Goal: Information Seeking & Learning: Learn about a topic

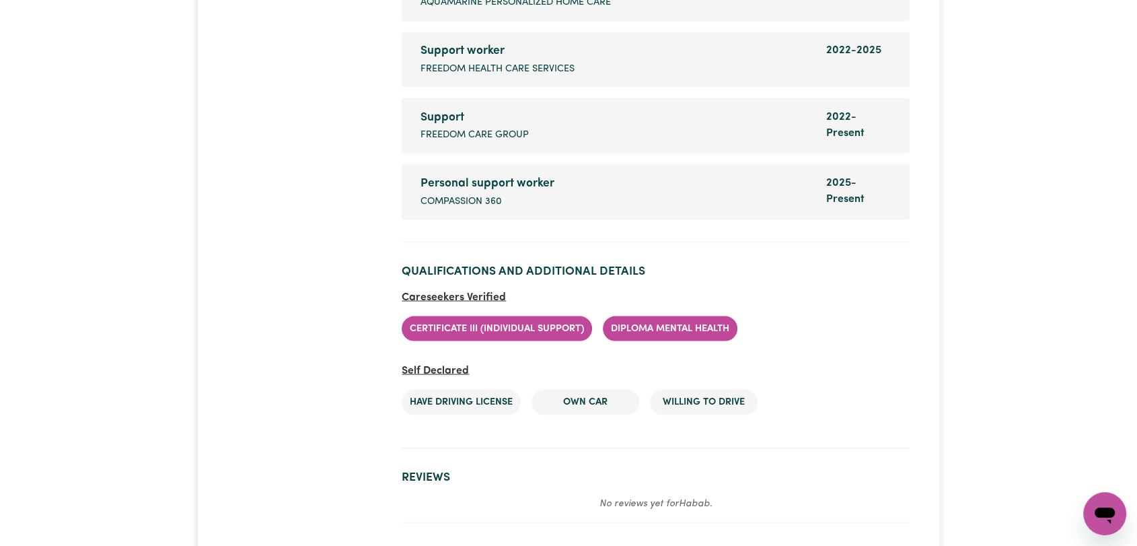
scroll to position [2467, 0]
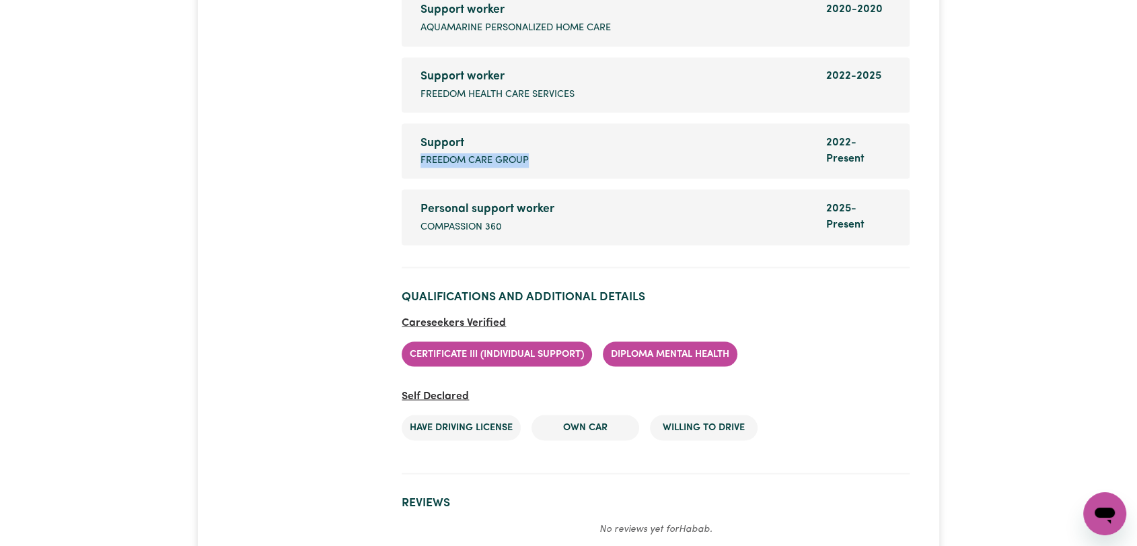
drag, startPoint x: 532, startPoint y: 136, endPoint x: 420, endPoint y: 138, distance: 111.7
click at [420, 138] on div "Support Company name Freedom care group" at bounding box center [614, 151] width 405 height 34
copy span "Freedom care group"
drag, startPoint x: 509, startPoint y: 199, endPoint x: 409, endPoint y: 203, distance: 99.6
click at [409, 203] on li "Personal support worker Company name Compassion 360 Dates of employment 2025 - …" at bounding box center [656, 216] width 508 height 55
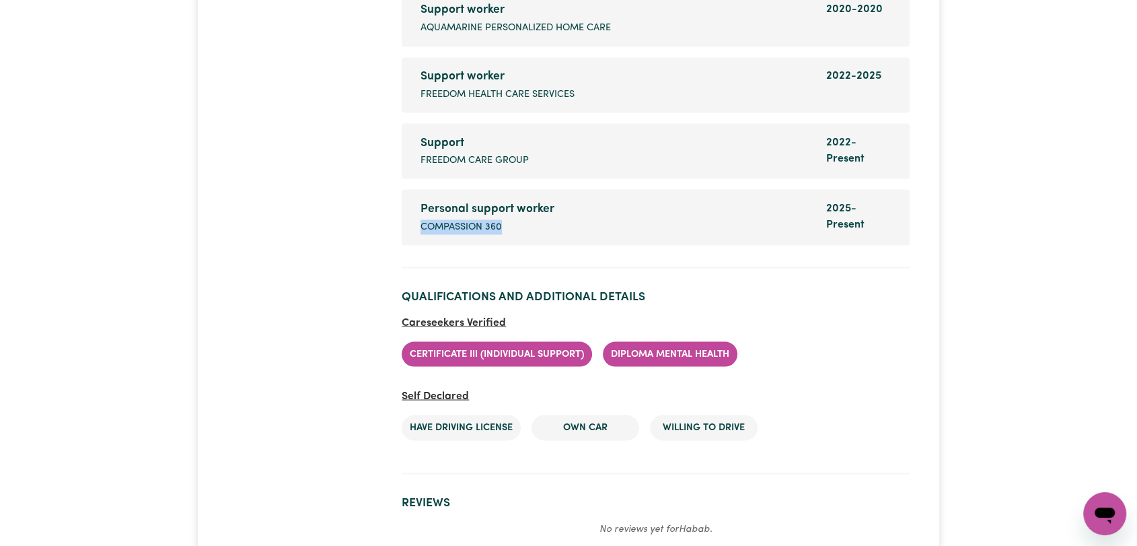
copy span "Compassion 360"
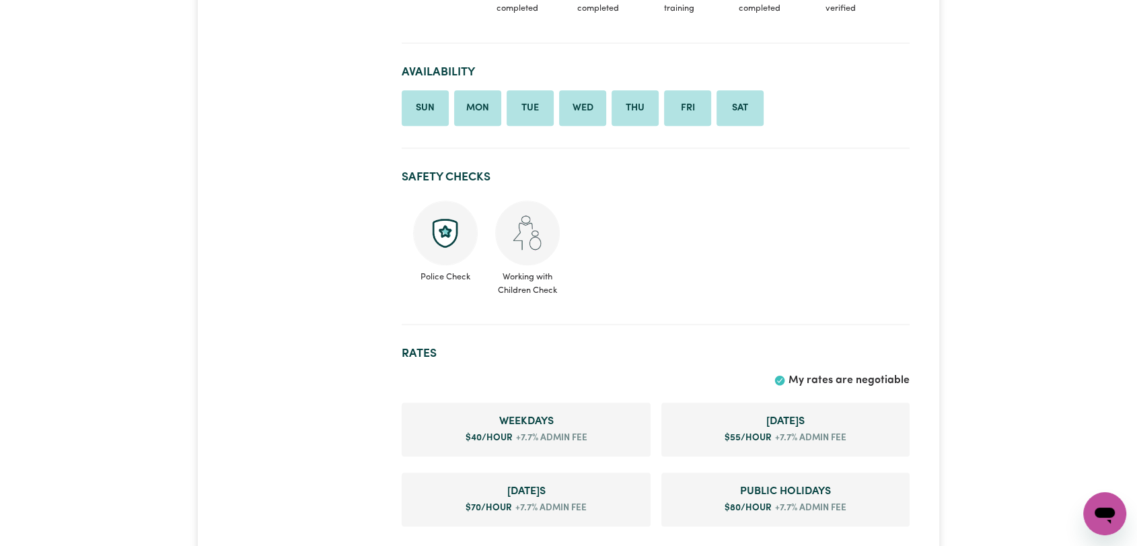
scroll to position [597, 0]
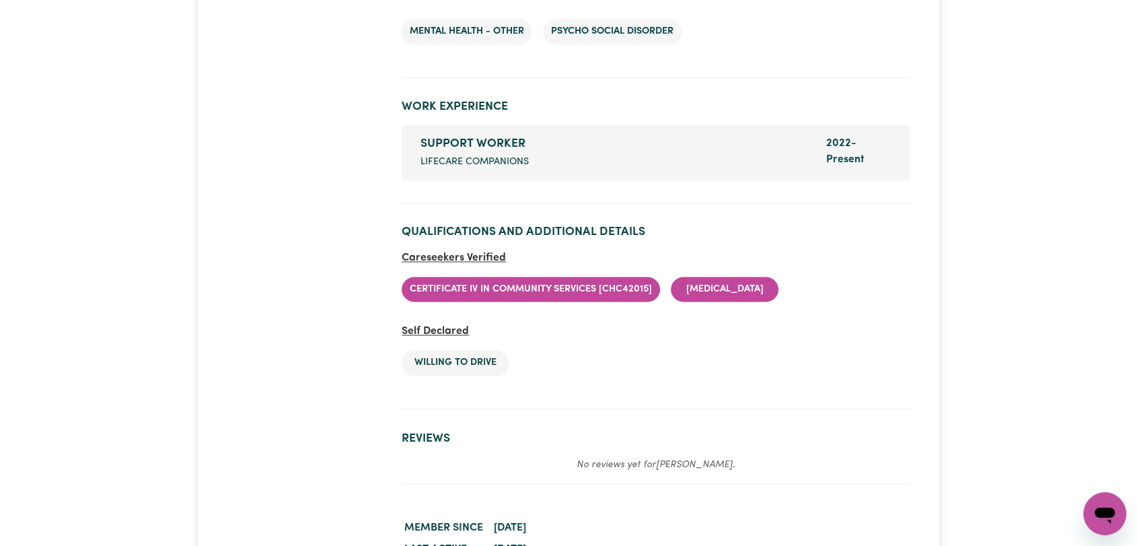
scroll to position [2018, 0]
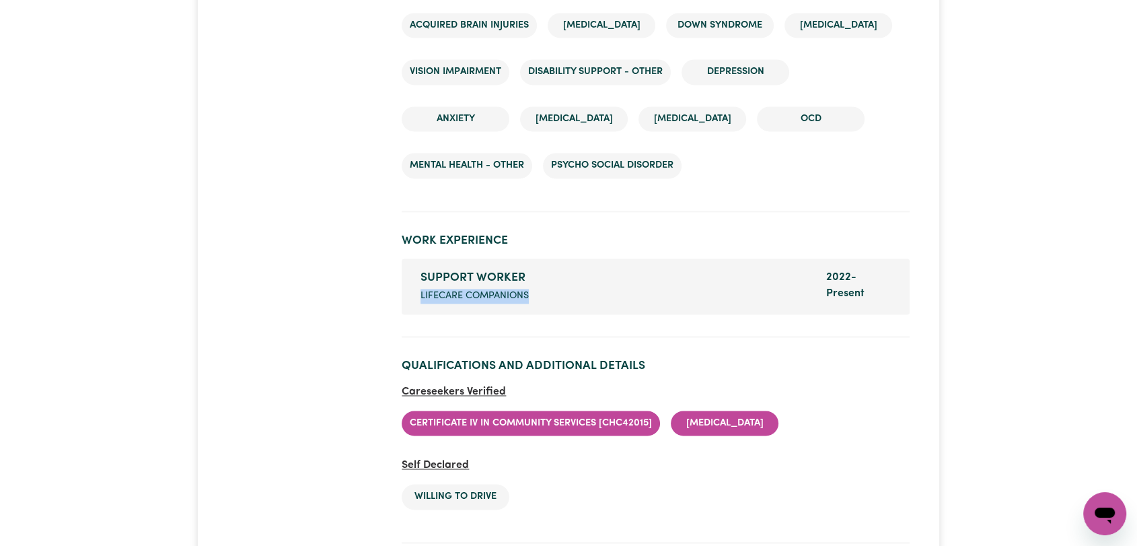
drag, startPoint x: 536, startPoint y: 293, endPoint x: 421, endPoint y: 298, distance: 115.1
click at [421, 298] on div "SUPPORT WORKER Company name LIFECARE COMPANIONS" at bounding box center [614, 286] width 405 height 34
copy span "LIFECARE COMPANIONS"
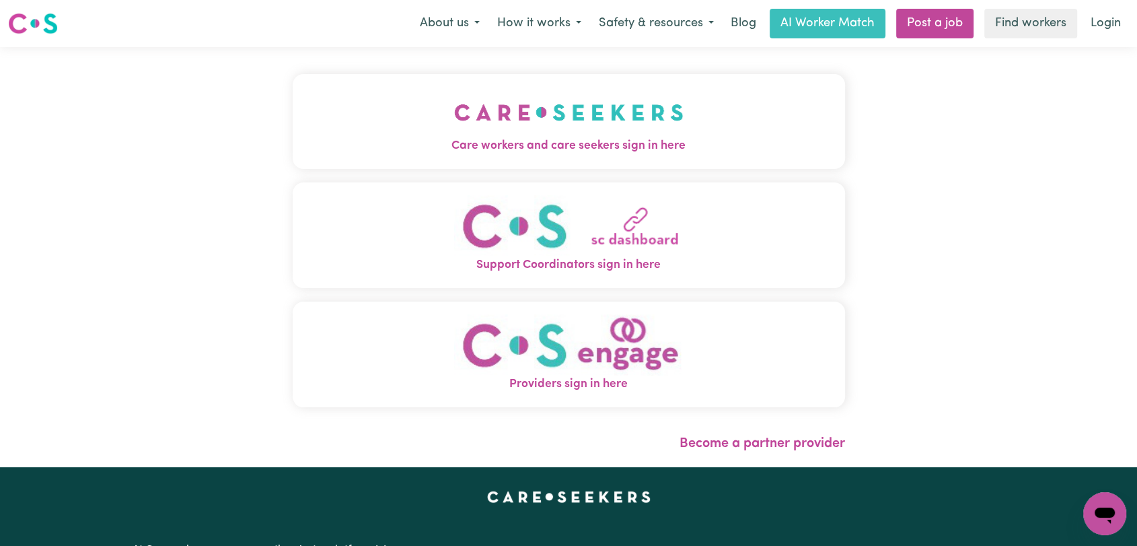
click at [542, 128] on img "Care workers and care seekers sign in here" at bounding box center [568, 112] width 229 height 50
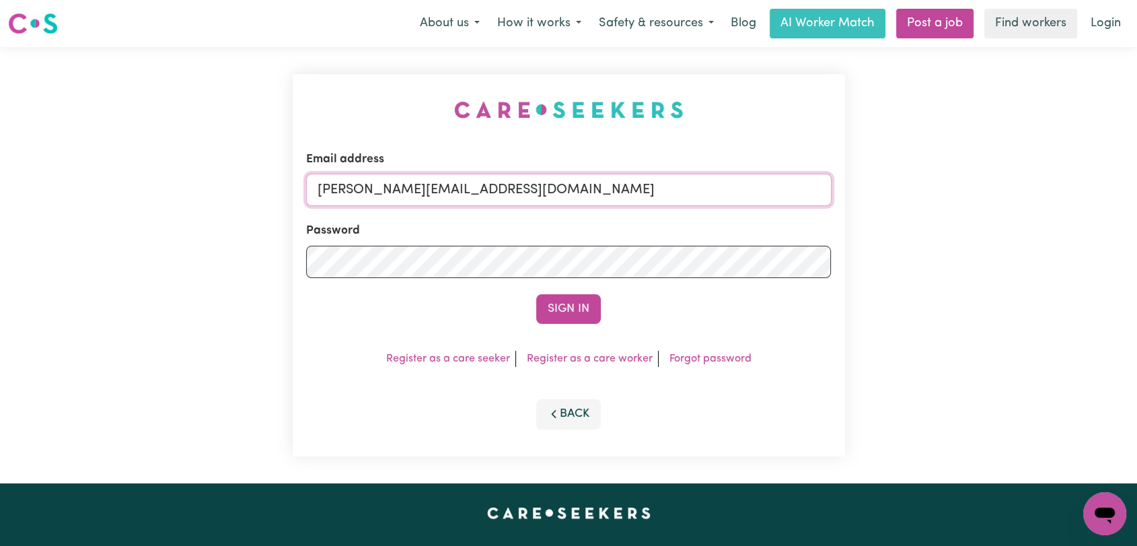
click at [574, 199] on input "toni@careseekers.com.au" at bounding box center [568, 190] width 525 height 32
drag, startPoint x: 388, startPoint y: 196, endPoint x: 484, endPoint y: 214, distance: 97.8
click at [484, 214] on form "Email address Superuser~jakedworkin@hotmail.com Password Sign In" at bounding box center [568, 237] width 525 height 173
click at [558, 194] on input "Superuser~jakedworkin@hotmail.com" at bounding box center [568, 190] width 525 height 32
drag, startPoint x: 386, startPoint y: 193, endPoint x: 661, endPoint y: 213, distance: 275.9
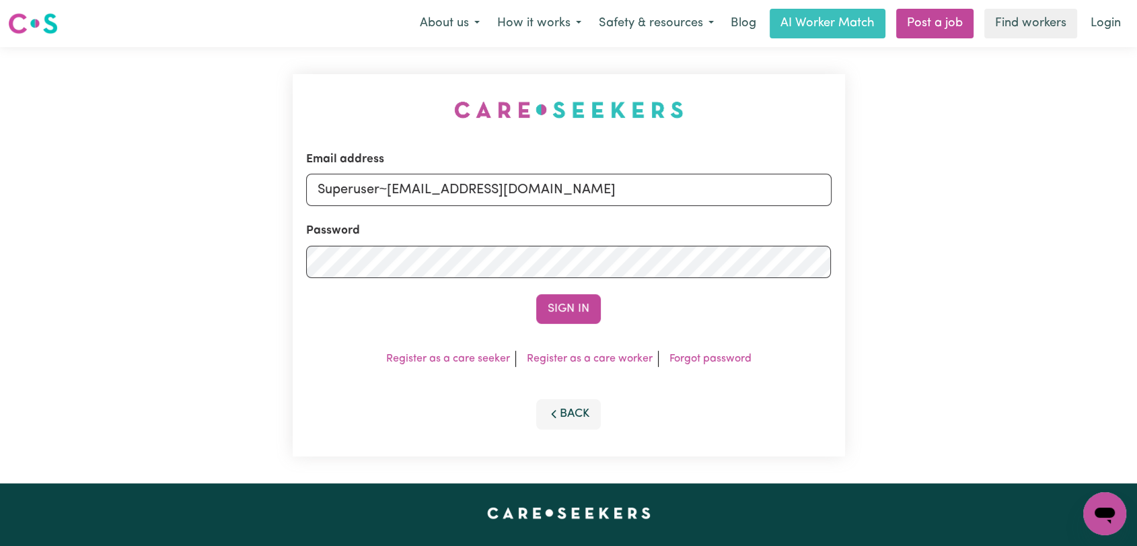
click at [661, 213] on form "Email address Superuser~jakedworkin@hotmail.com Password Sign In" at bounding box center [568, 237] width 525 height 173
type input "Superuser~sandhu.harshdeep89@gmail.com"
click at [587, 302] on button "Sign In" at bounding box center [568, 309] width 65 height 30
